Goal: Transaction & Acquisition: Purchase product/service

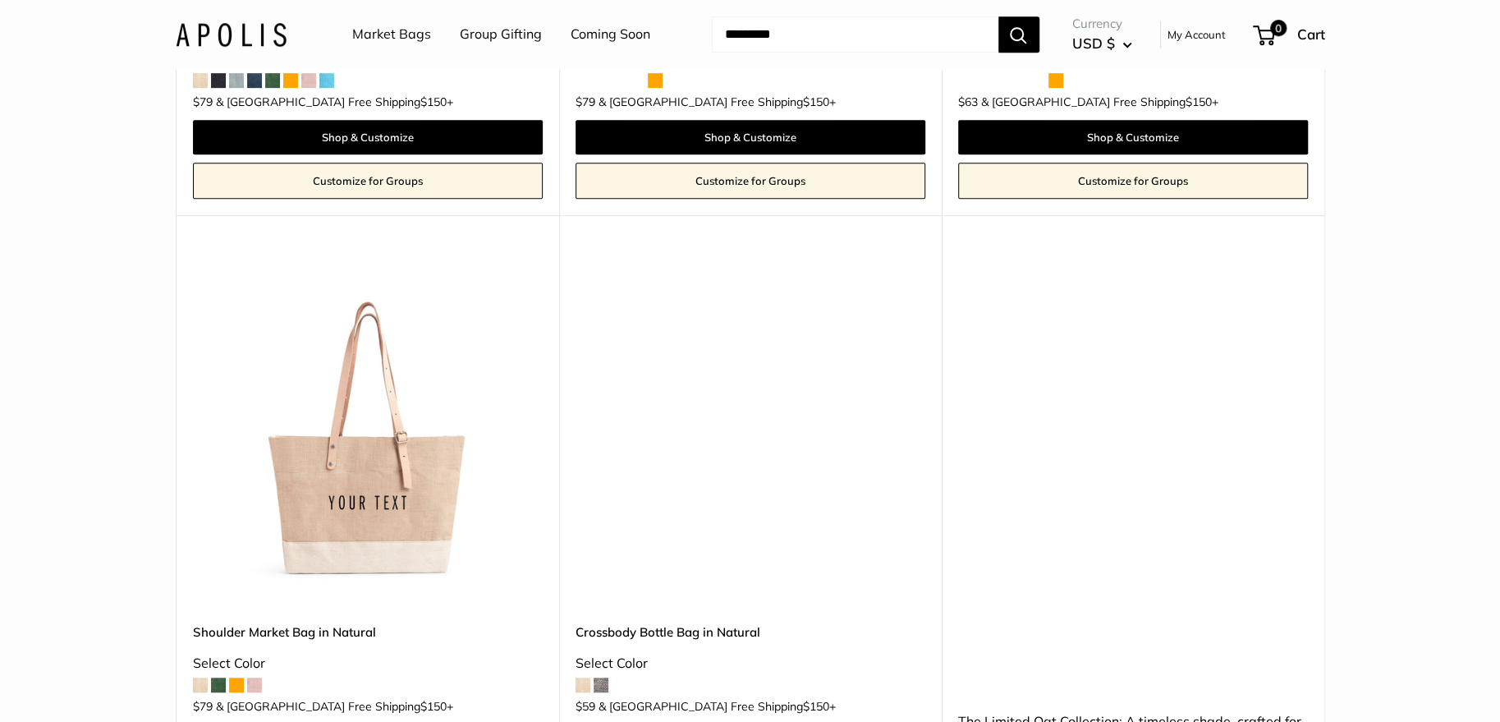
scroll to position [368, 0]
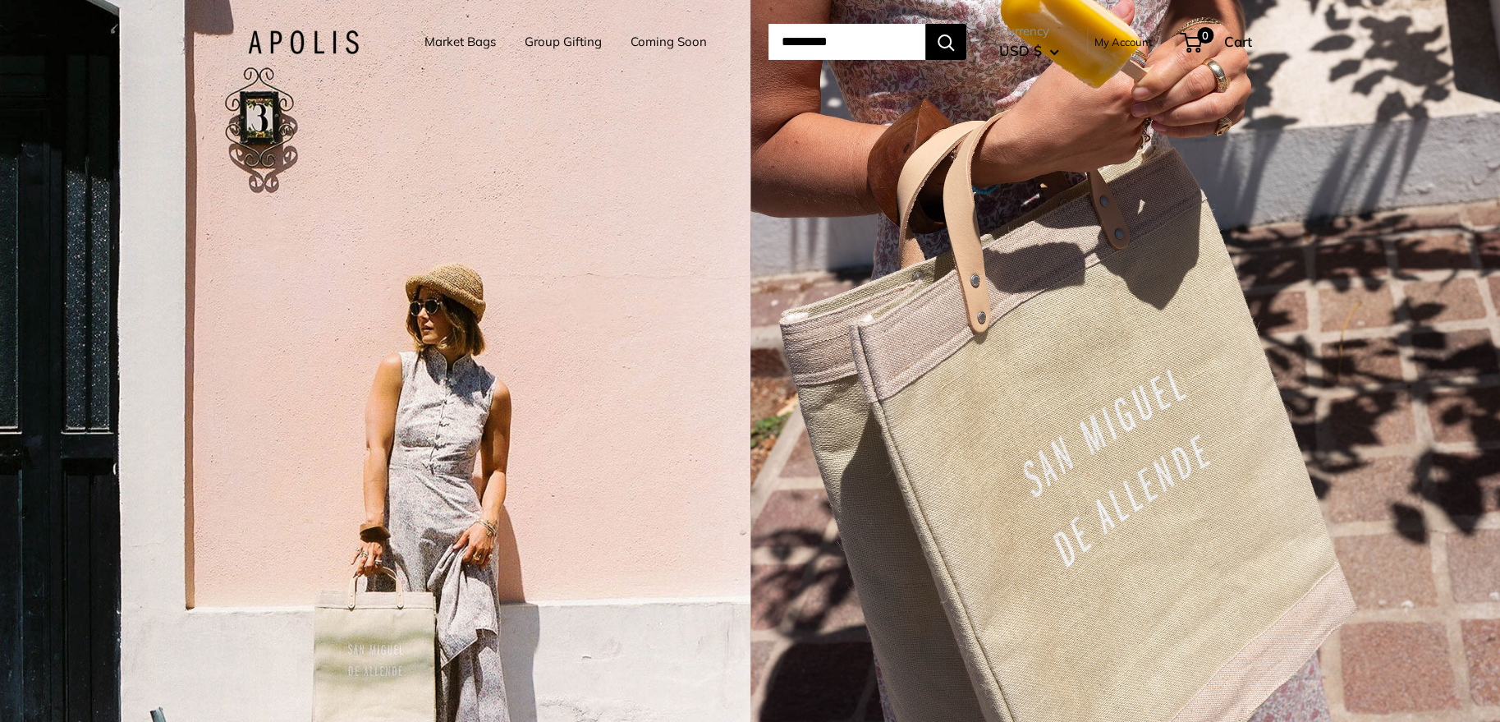
click at [464, 45] on link "Market Bags" at bounding box center [460, 41] width 71 height 23
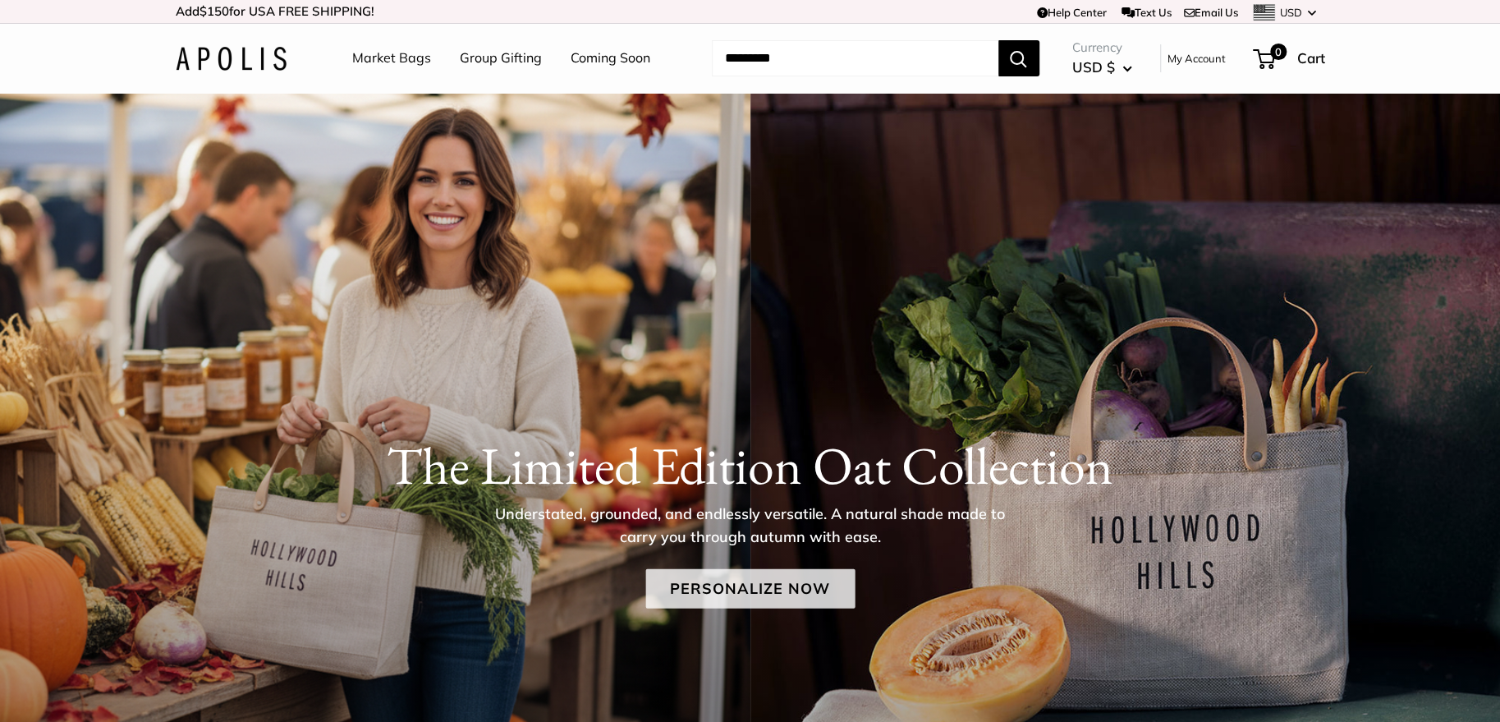
click at [702, 576] on link "Personalize Now" at bounding box center [750, 587] width 209 height 39
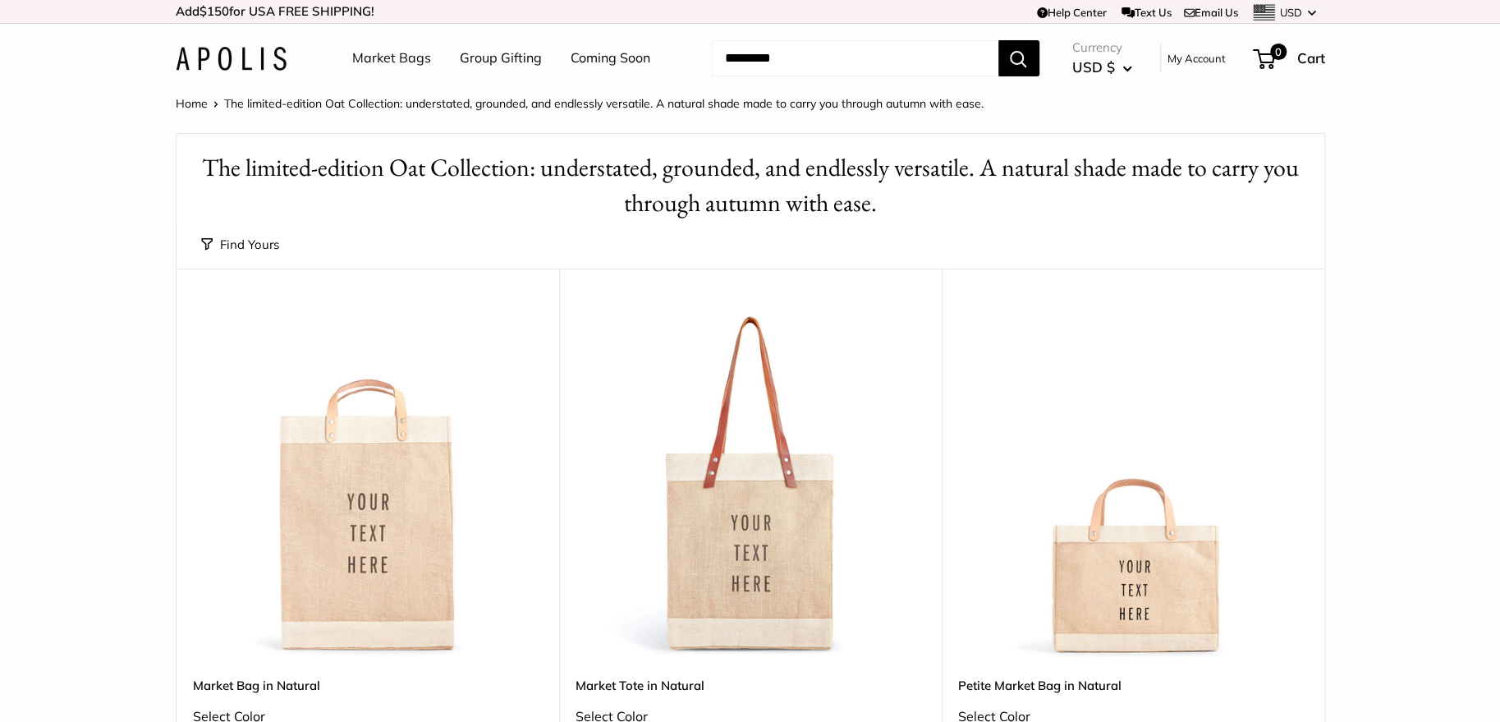
click at [0, 0] on img at bounding box center [0, 0] width 0 height 0
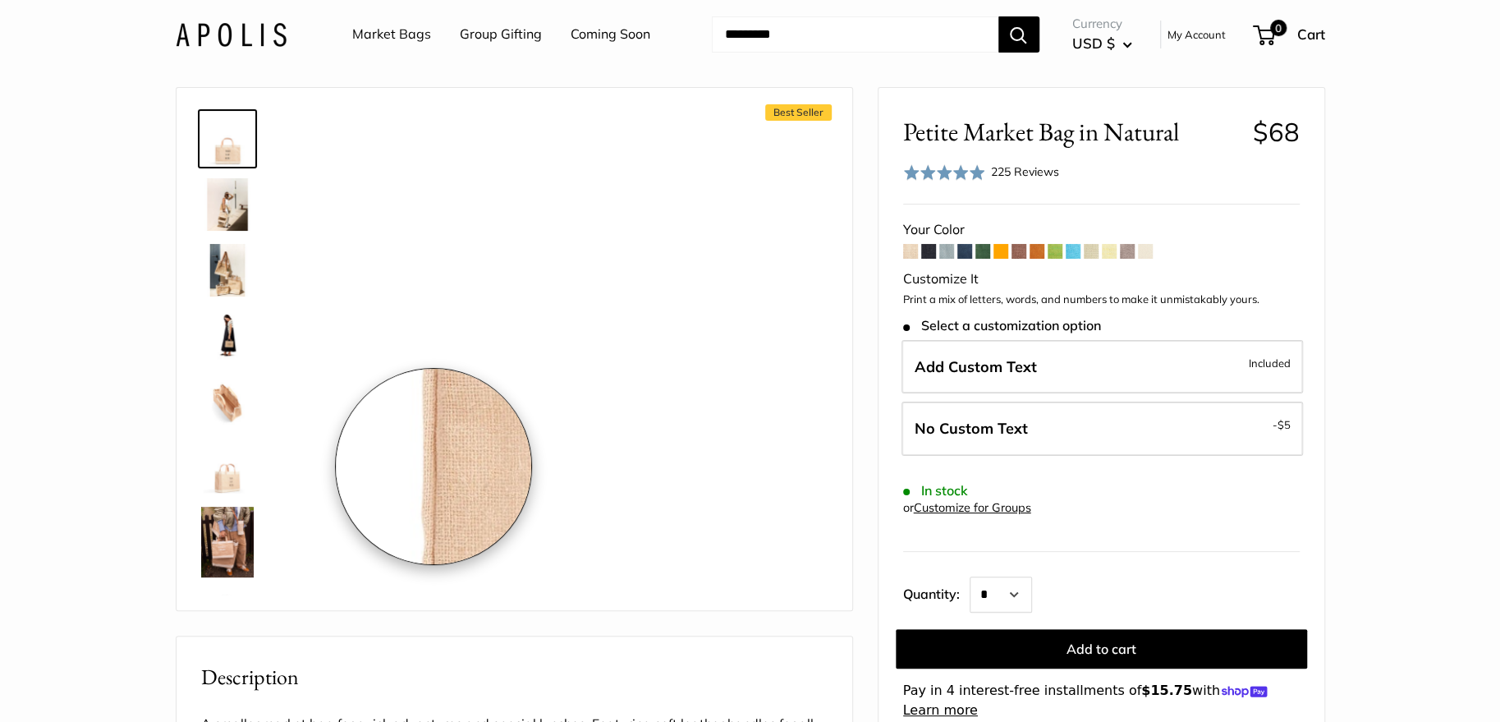
scroll to position [90, 0]
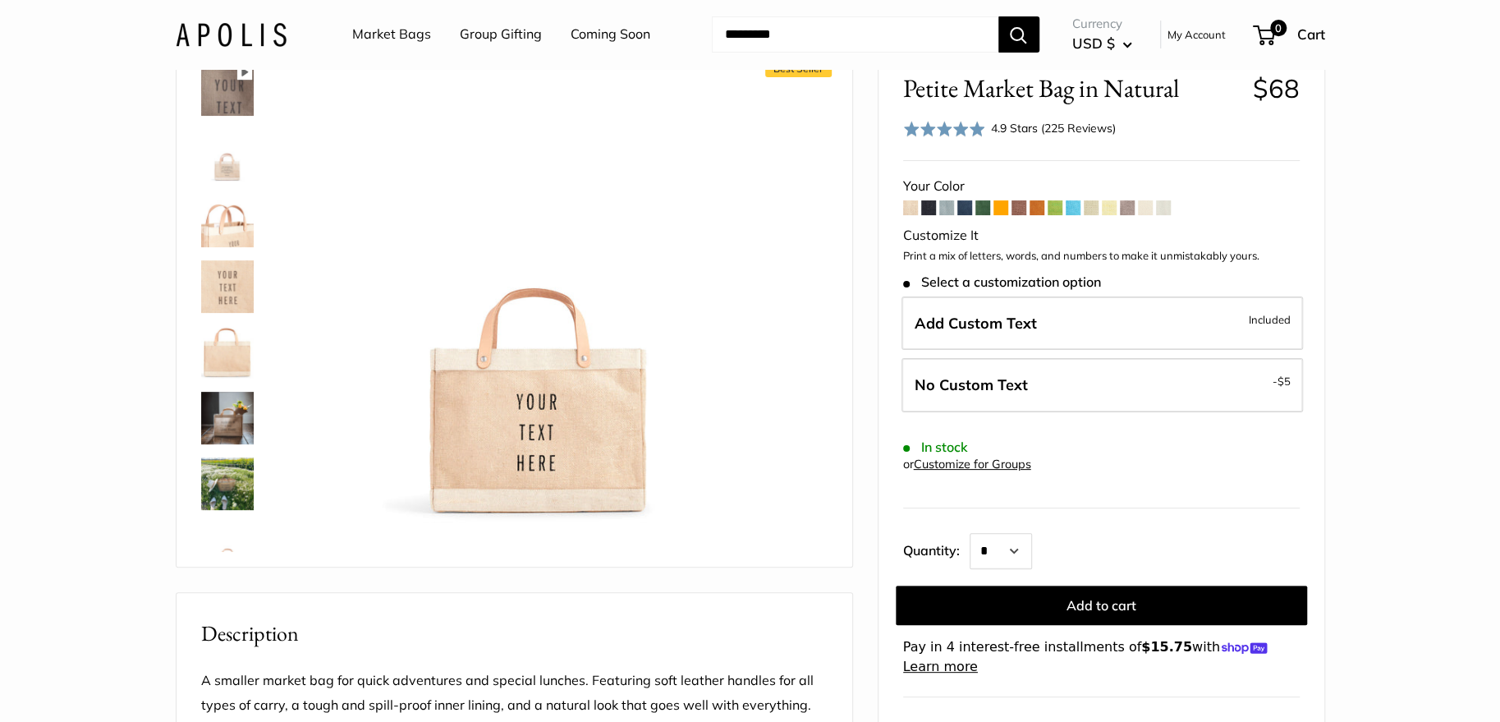
click at [225, 305] on img at bounding box center [227, 286] width 53 height 53
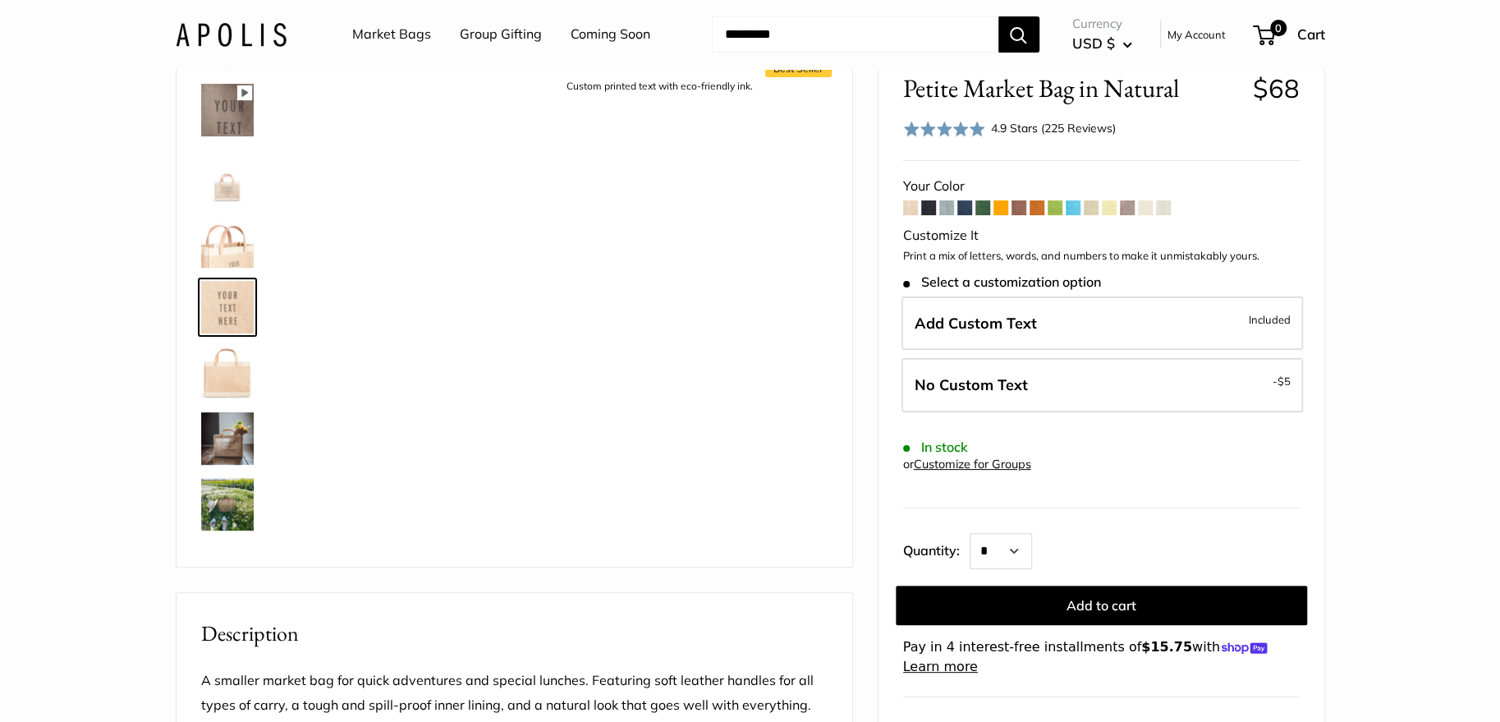
click at [229, 365] on img at bounding box center [227, 373] width 53 height 53
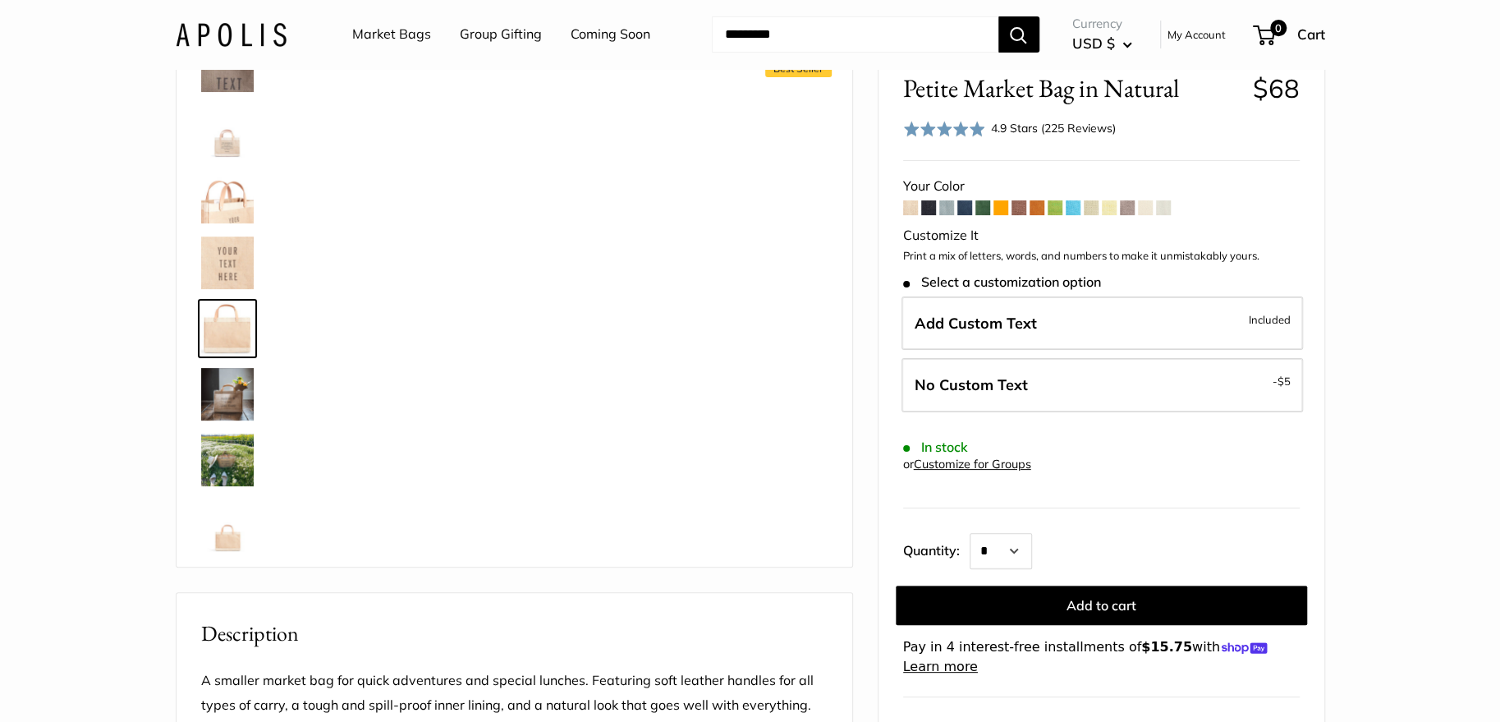
scroll to position [780, 0]
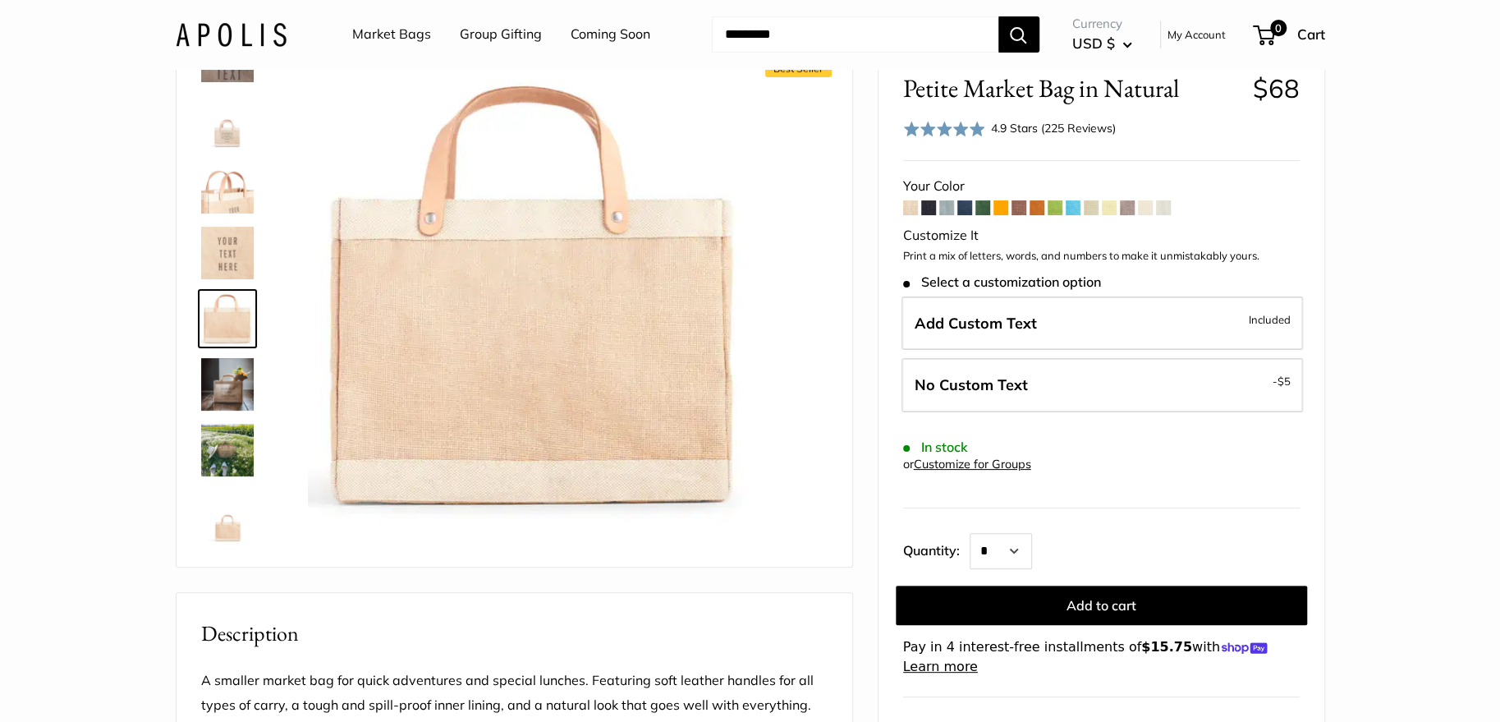
click at [1096, 211] on span at bounding box center [1091, 207] width 15 height 15
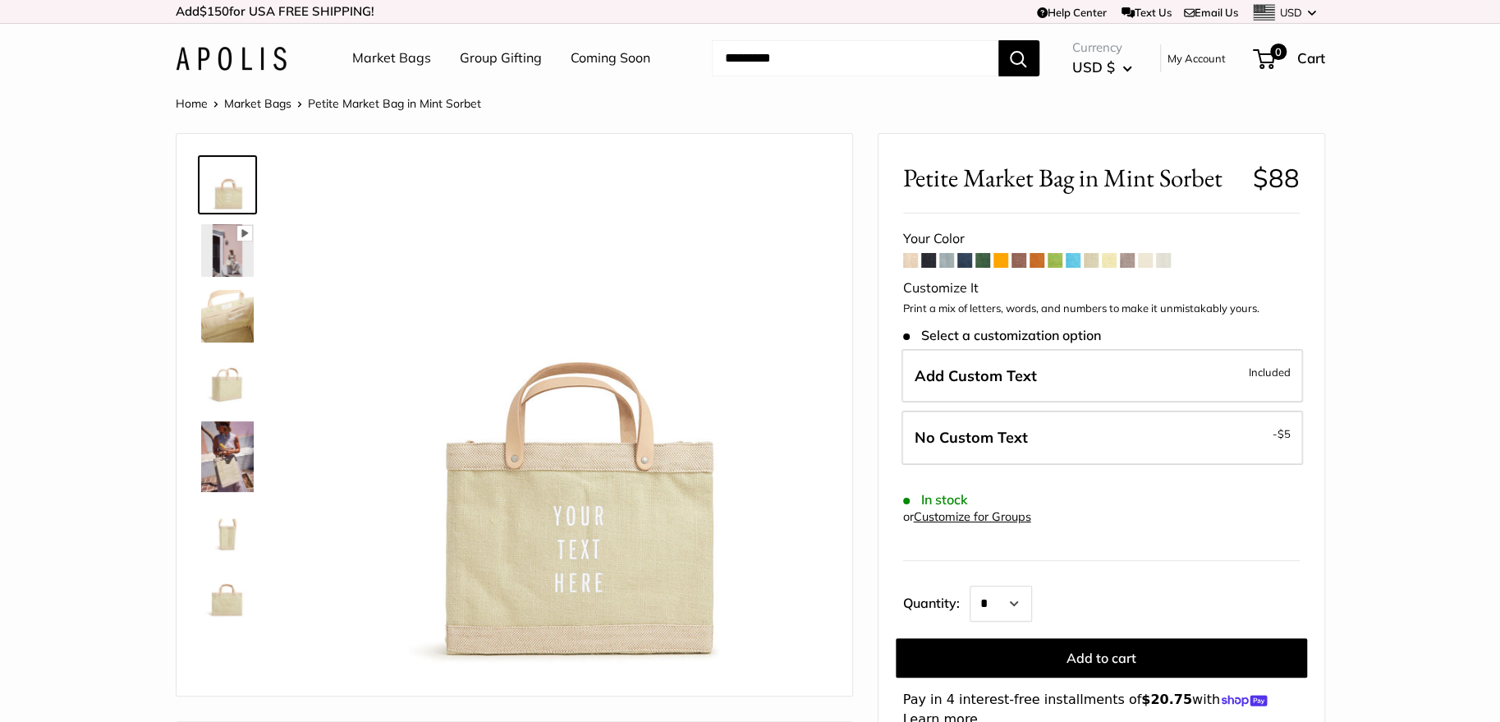
click at [222, 594] on img at bounding box center [227, 597] width 53 height 53
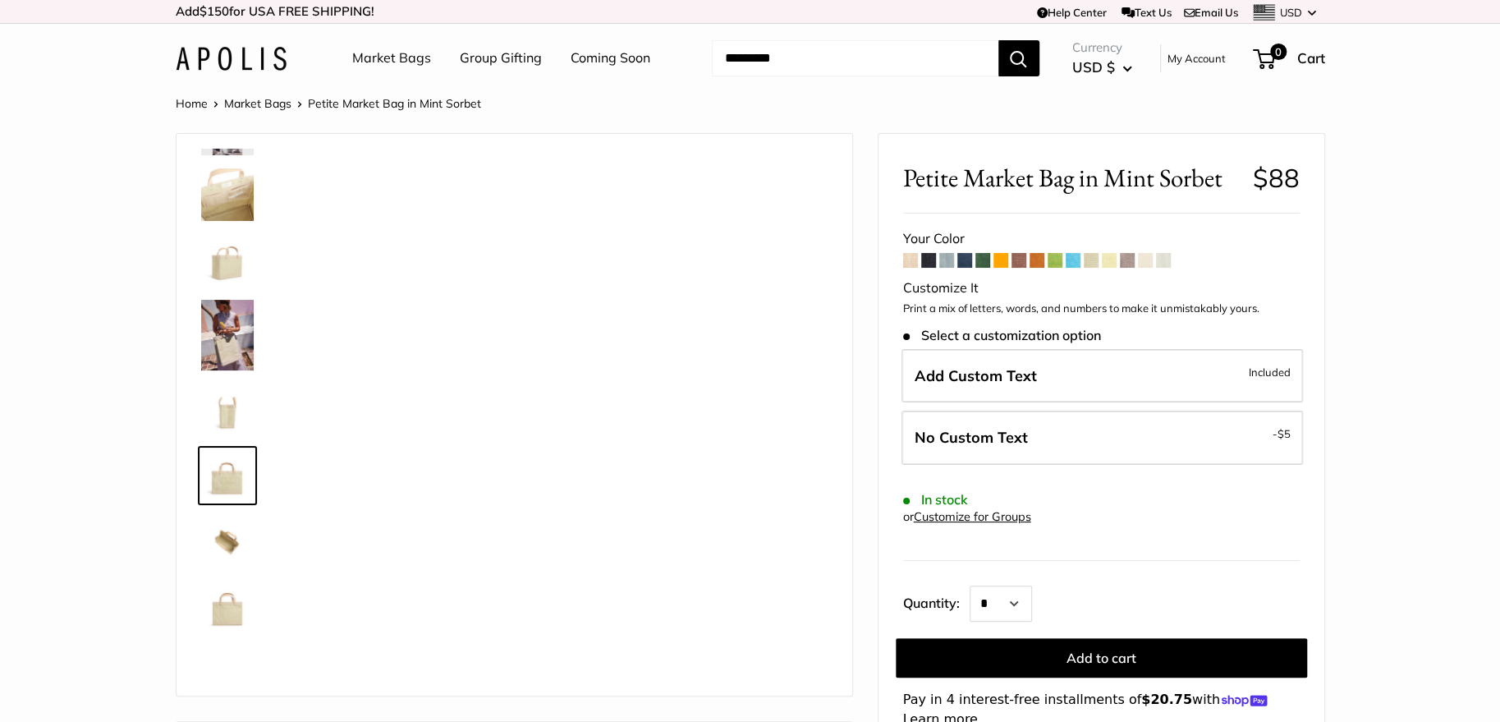
scroll to position [123, 0]
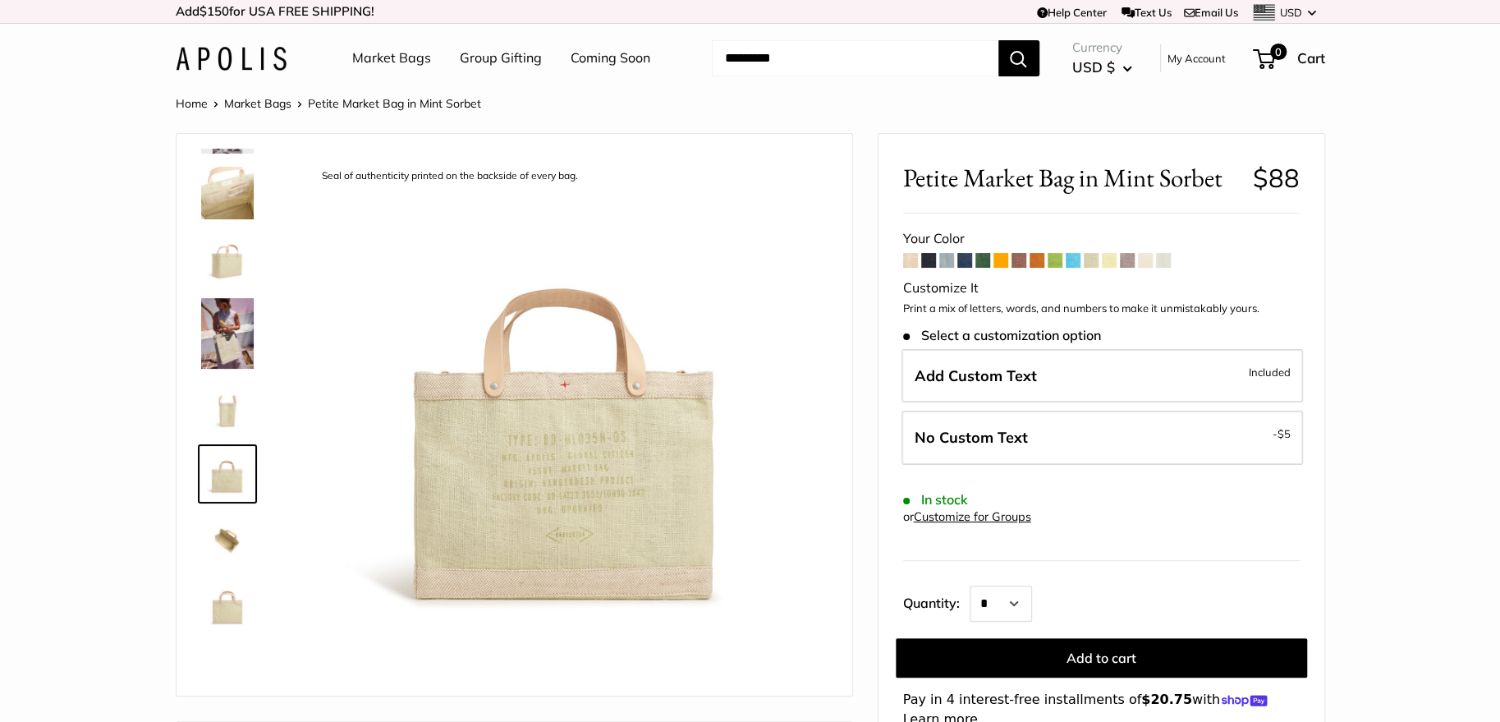
click at [227, 611] on img at bounding box center [227, 605] width 53 height 53
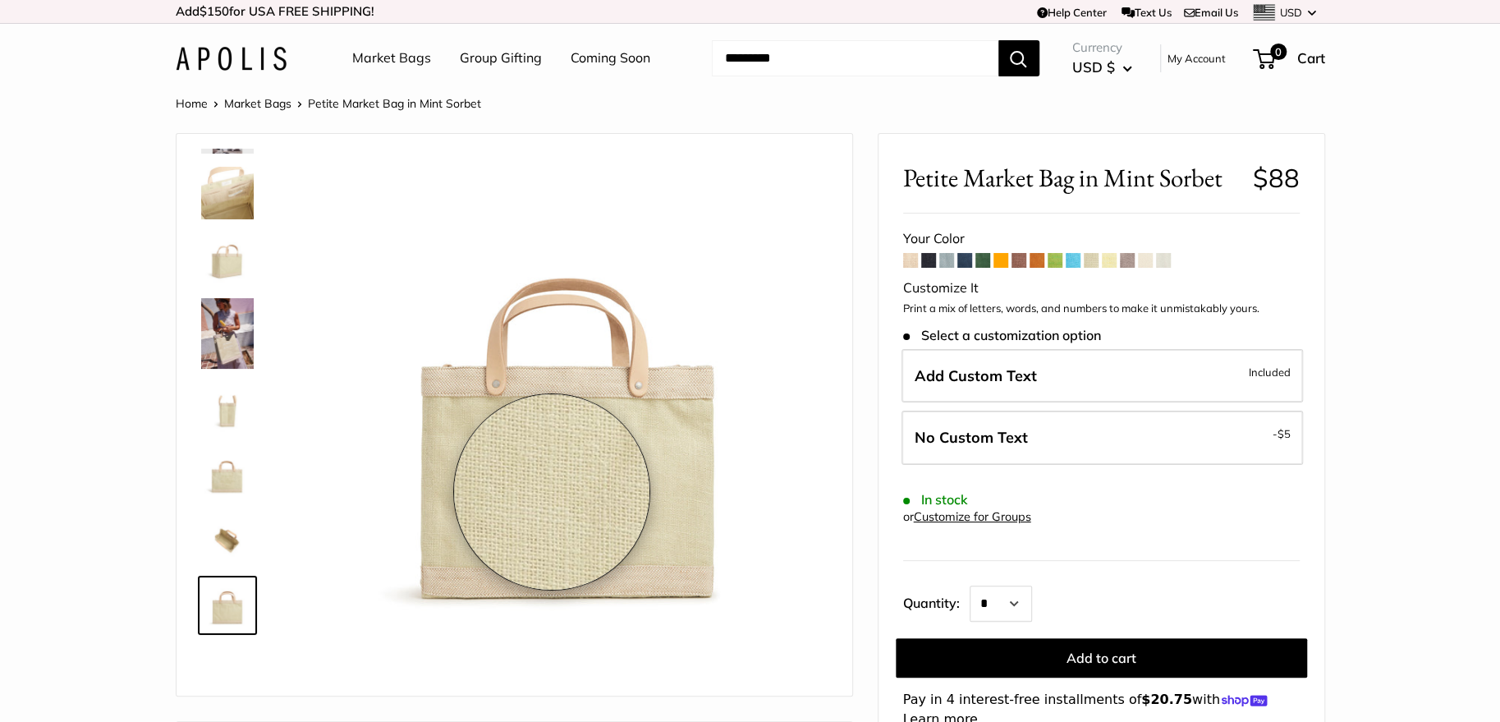
drag, startPoint x: 567, startPoint y: 483, endPoint x: 552, endPoint y: 492, distance: 17.3
